Goal: Connect with others: Establish contact or relationships with other users

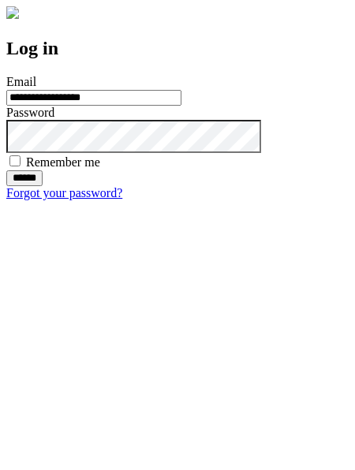
type input "**********"
click at [43, 186] on input "******" at bounding box center [24, 178] width 36 height 16
